Goal: Information Seeking & Learning: Learn about a topic

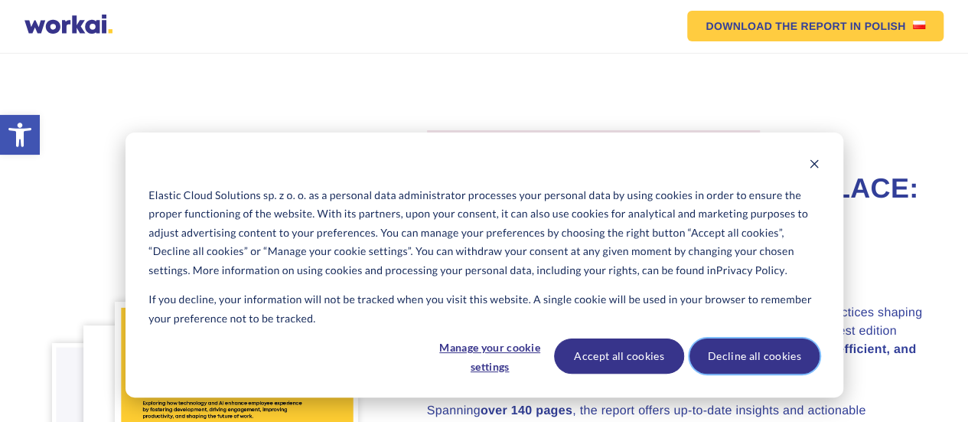
click at [727, 353] on button "Decline all cookies" at bounding box center [755, 355] width 130 height 35
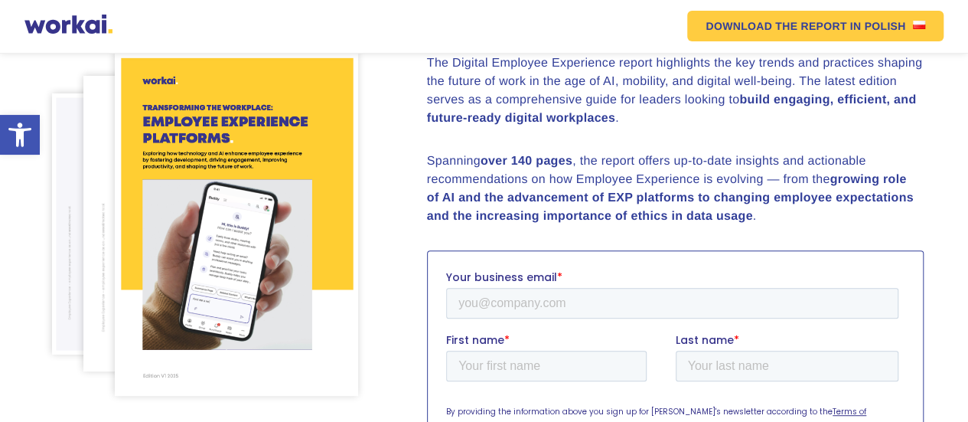
scroll to position [246, 0]
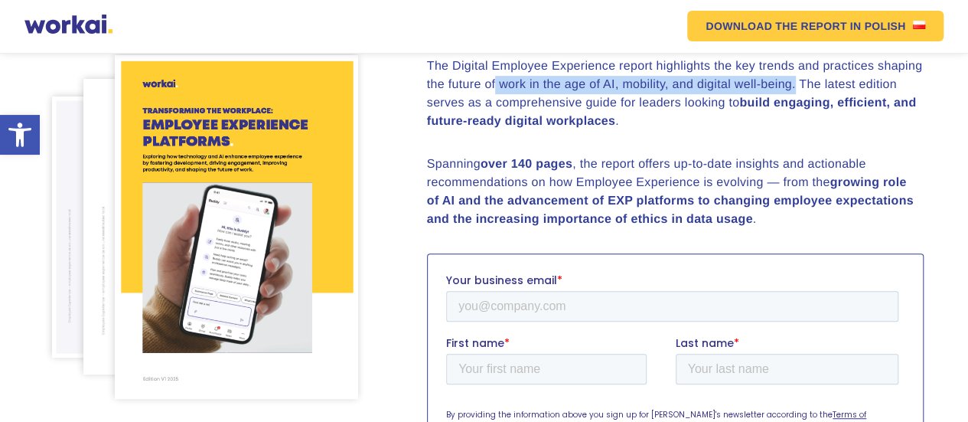
drag, startPoint x: 494, startPoint y: 122, endPoint x: 793, endPoint y: 126, distance: 298.5
click at [793, 126] on p "The Digital Employee Experience report highlights the key trends and practices …" at bounding box center [675, 93] width 497 height 73
copy p "work in the age of AI, mobility, and digital well-being."
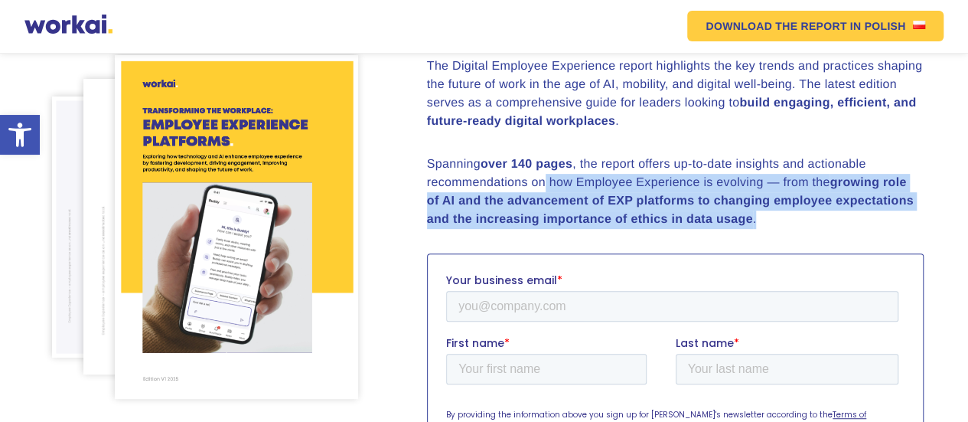
drag, startPoint x: 545, startPoint y: 221, endPoint x: 763, endPoint y: 258, distance: 221.2
click at [763, 229] on p "Spanning over 140 pages , the report offers up-to-date insights and actionable …" at bounding box center [675, 191] width 497 height 73
copy p "how Employee Experience is evolving — from the growing role of AI and the advan…"
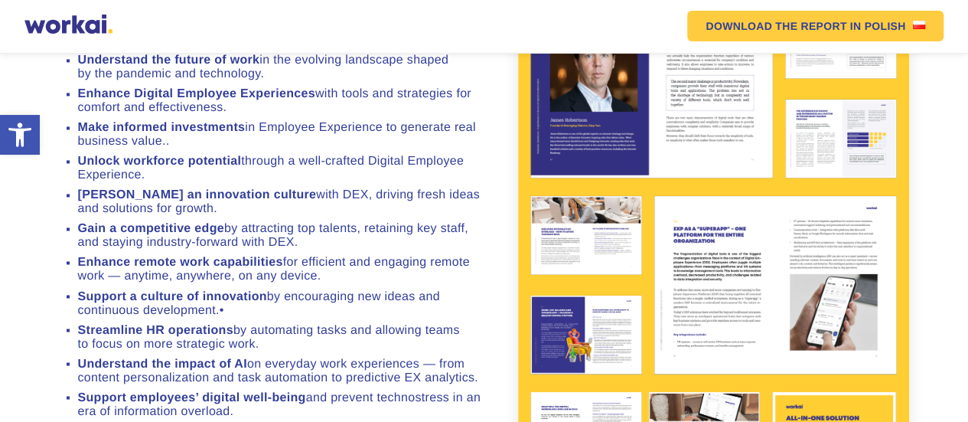
scroll to position [1168, 0]
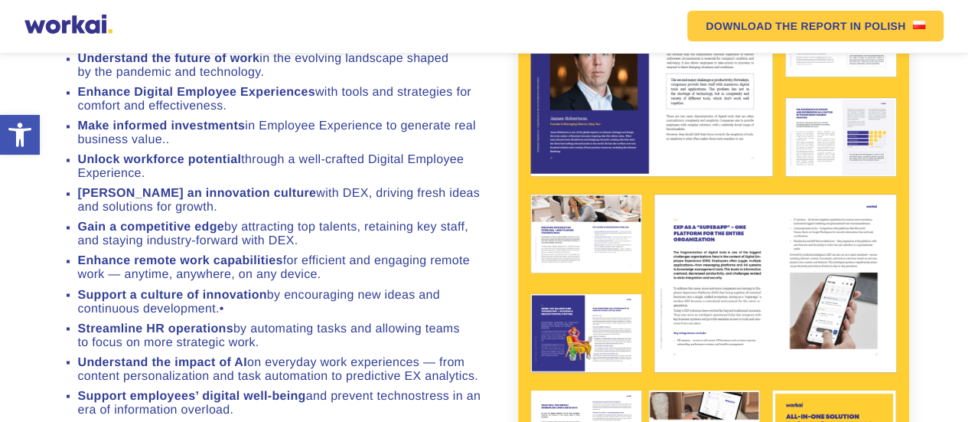
drag, startPoint x: 143, startPoint y: 220, endPoint x: 77, endPoint y: 203, distance: 68.7
click at [77, 203] on ul "Understand the future of work in the evolving landscape shaped by the pandemic …" at bounding box center [272, 234] width 425 height 364
copy li "Unlock workforce potential through a well-crafted Digital Employee Experience."
drag, startPoint x: 323, startPoint y: 319, endPoint x: 78, endPoint y: 311, distance: 245.0
click at [78, 282] on li "Enhance remote work capabilities for efficient and engaging remote work — anyti…" at bounding box center [281, 268] width 406 height 28
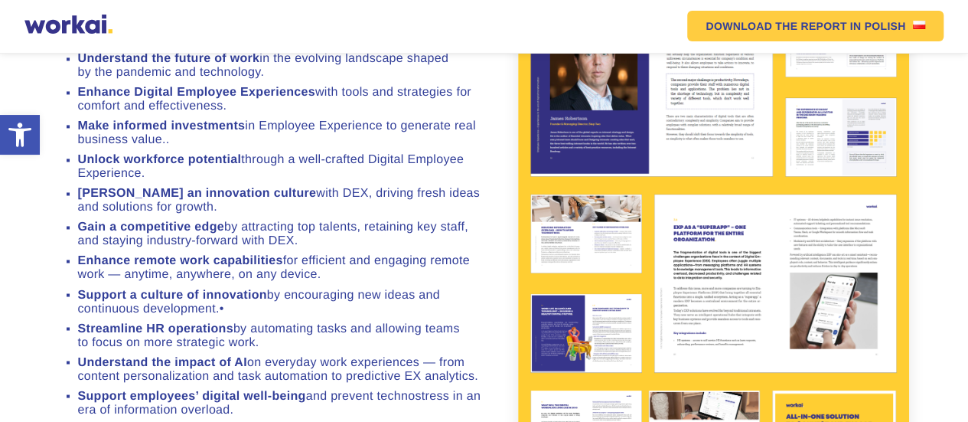
copy li "Enhance remote work capabilities for efficient and engaging remote work — anyti…"
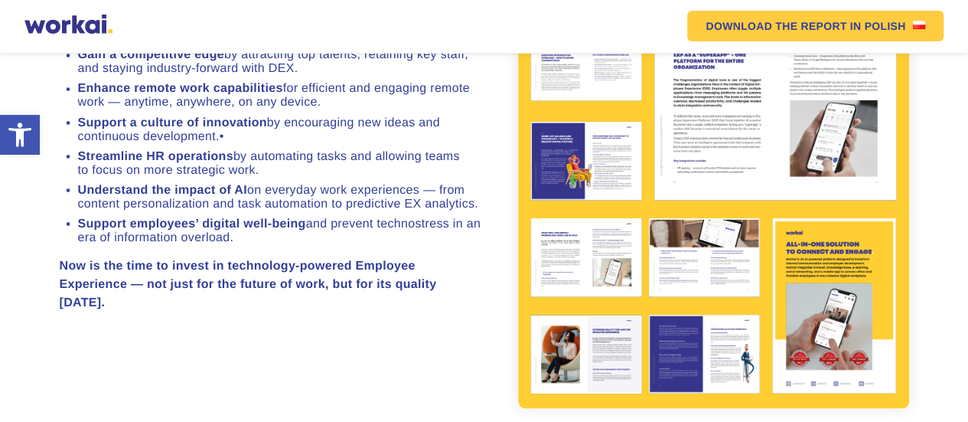
scroll to position [1342, 0]
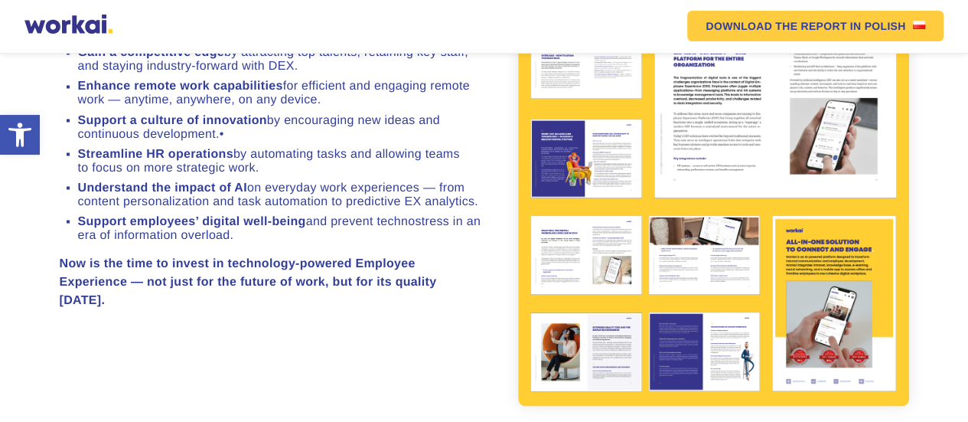
drag, startPoint x: 77, startPoint y: 202, endPoint x: 274, endPoint y: 218, distance: 197.3
click at [274, 174] on li "Streamline HR operations by automating tasks and allowing teams to focus on mor…" at bounding box center [281, 161] width 406 height 28
copy li "Streamline HR operations by automating tasks and allowing teams to focus on mor…"
drag, startPoint x: 483, startPoint y: 250, endPoint x: 78, endPoint y: 240, distance: 405.0
click at [78, 208] on li "Understand the impact of AI on everyday work experiences — from content persona…" at bounding box center [281, 195] width 406 height 28
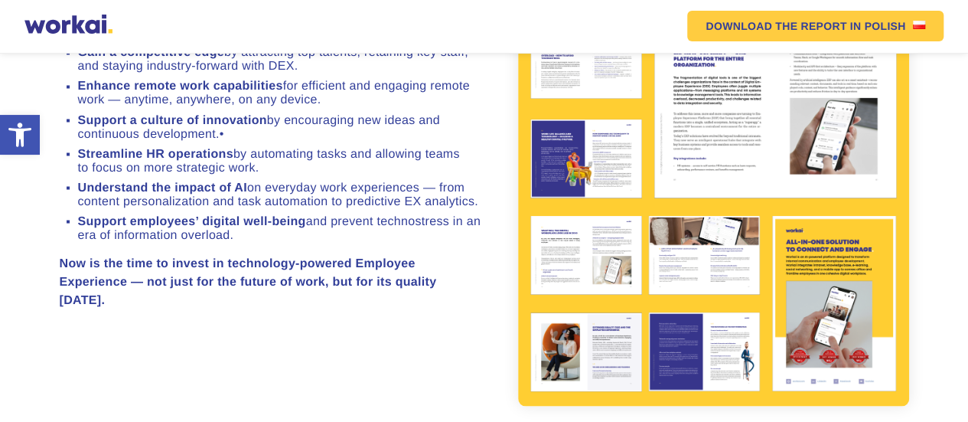
copy li "Understand the impact of AI on everyday work experiences — from content persona…"
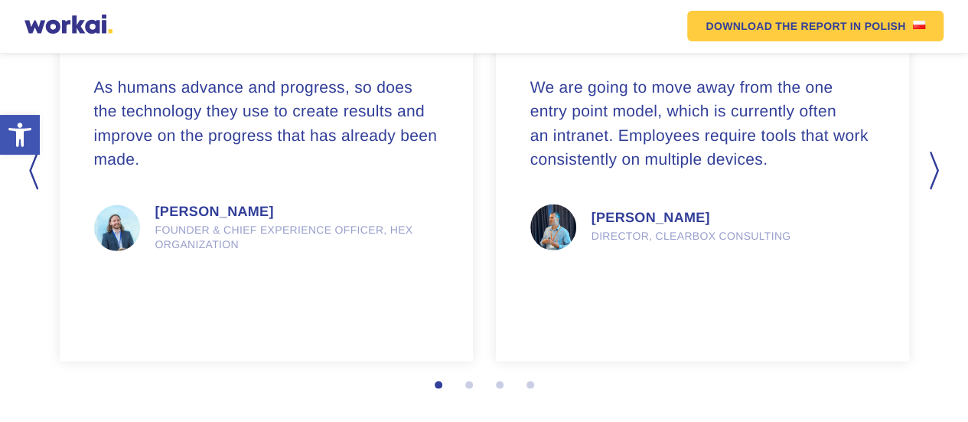
scroll to position [1945, 0]
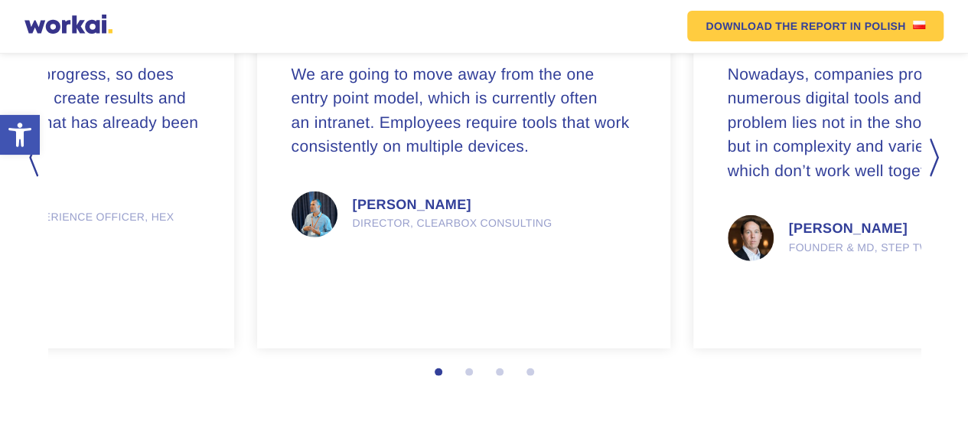
drag, startPoint x: 769, startPoint y: 184, endPoint x: 530, endPoint y: 160, distance: 240.0
click at [530, 160] on div "We are going to move away from the one entry point model, which is currently of…" at bounding box center [464, 135] width 344 height 266
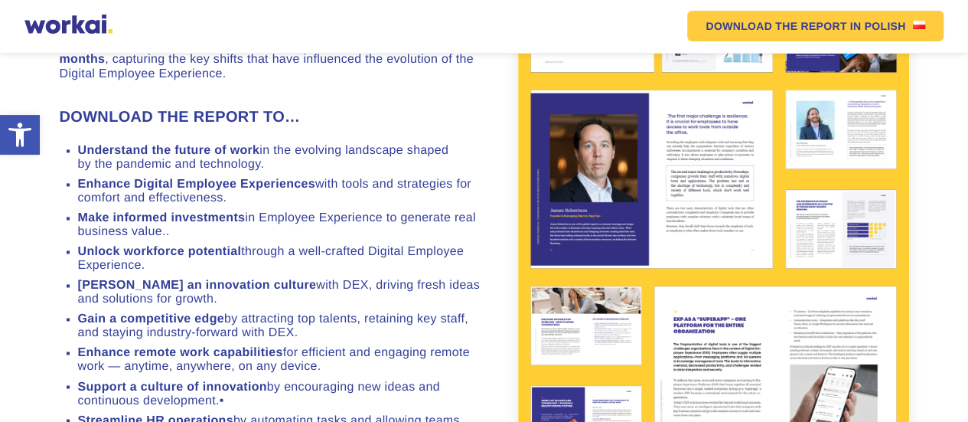
scroll to position [1073, 0]
